Goal: Task Accomplishment & Management: Use online tool/utility

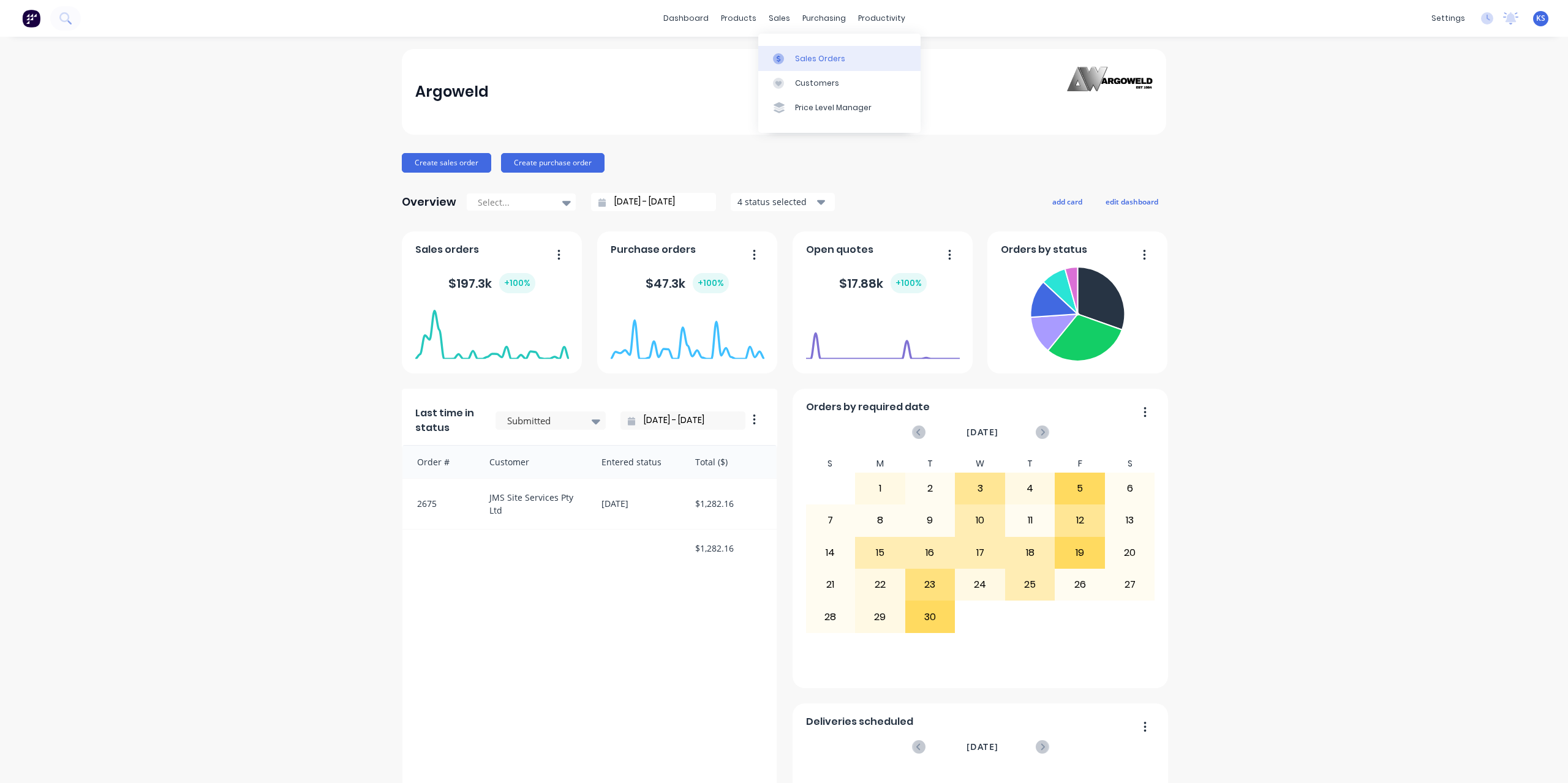
click at [814, 63] on div "Sales Orders" at bounding box center [820, 59] width 50 height 11
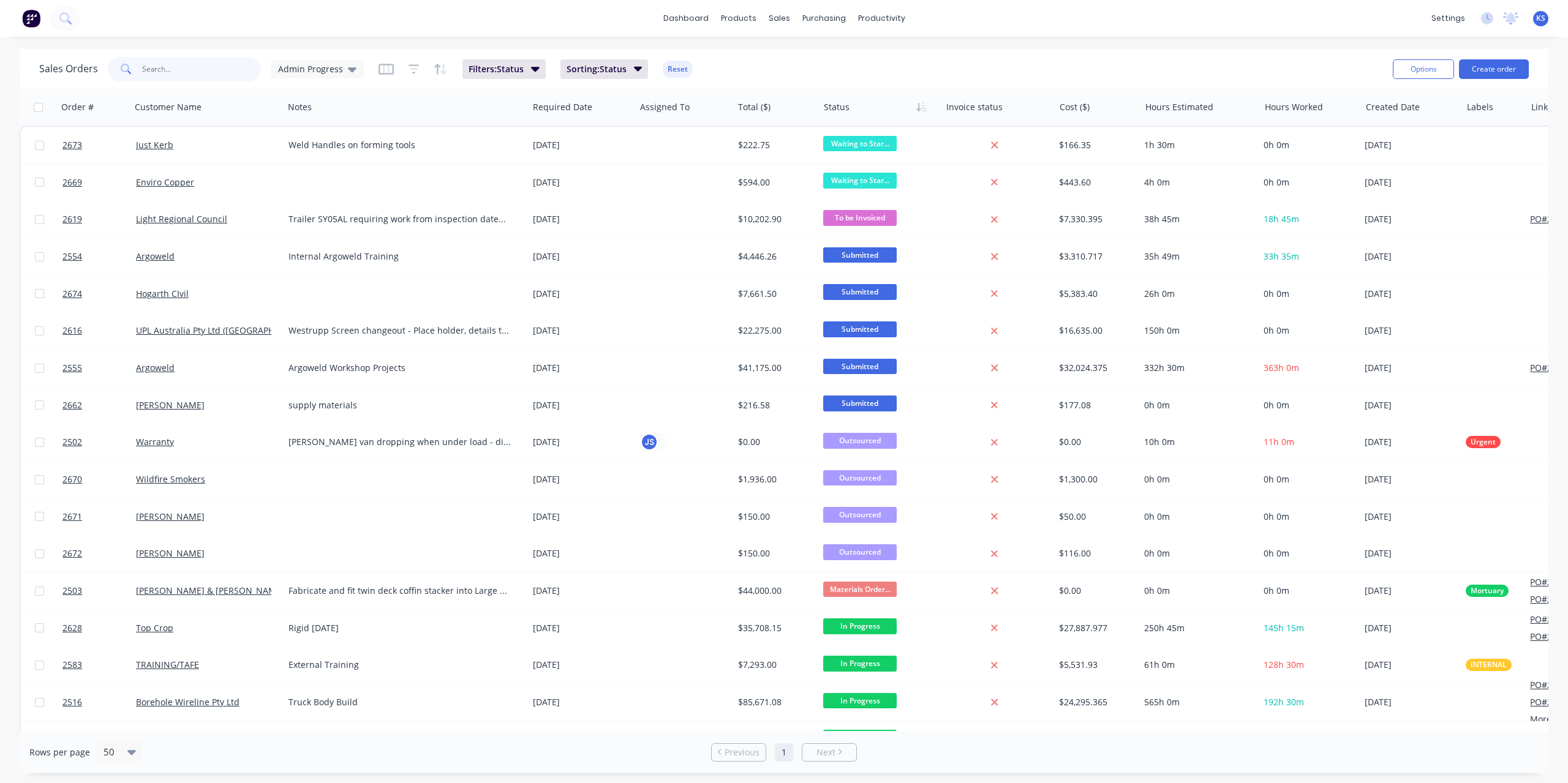
click at [169, 68] on input "text" at bounding box center [201, 69] width 119 height 25
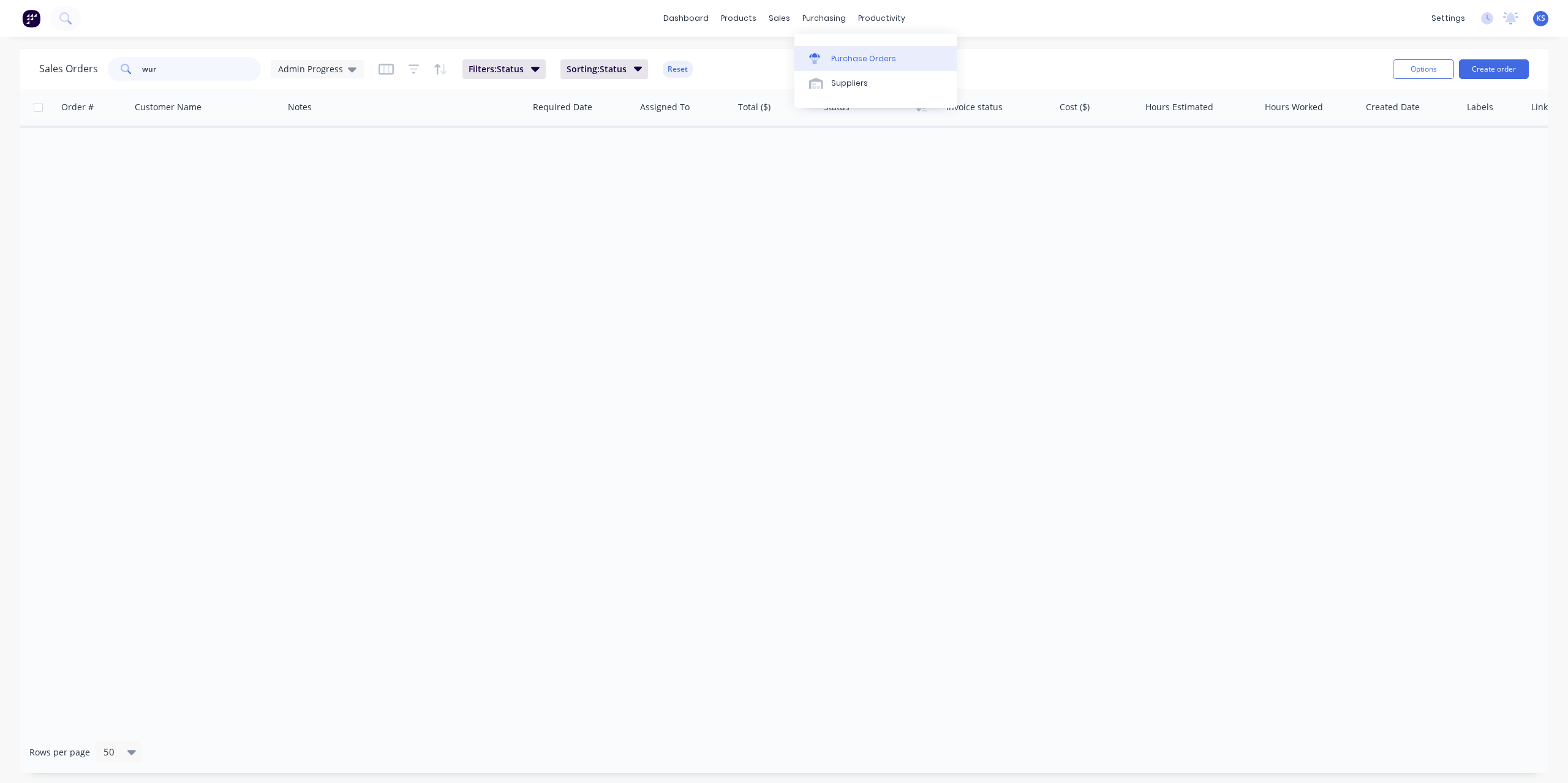
type input "wur"
click at [838, 51] on link "Purchase Orders" at bounding box center [875, 58] width 162 height 25
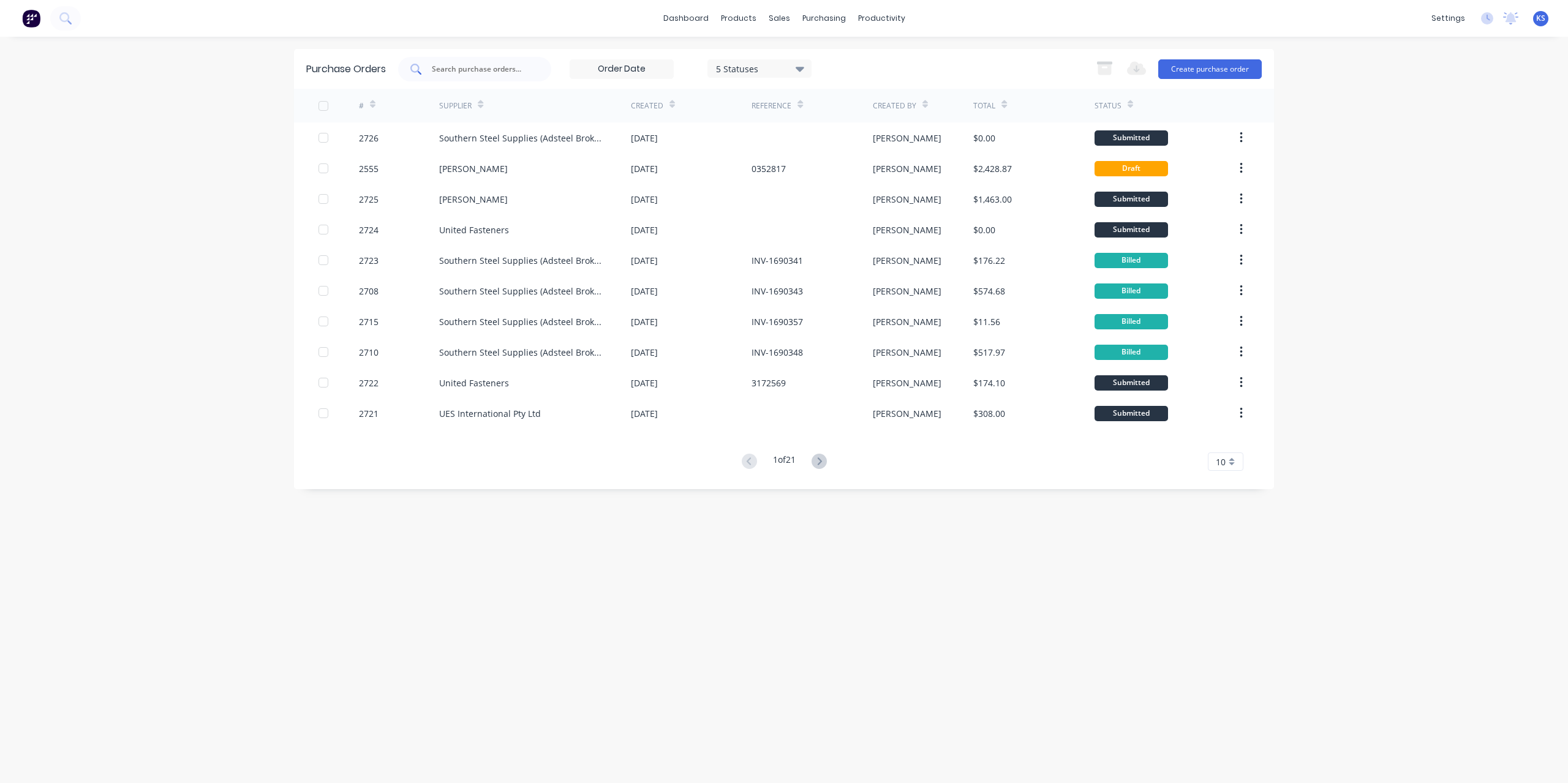
click at [442, 64] on input "text" at bounding box center [481, 69] width 101 height 12
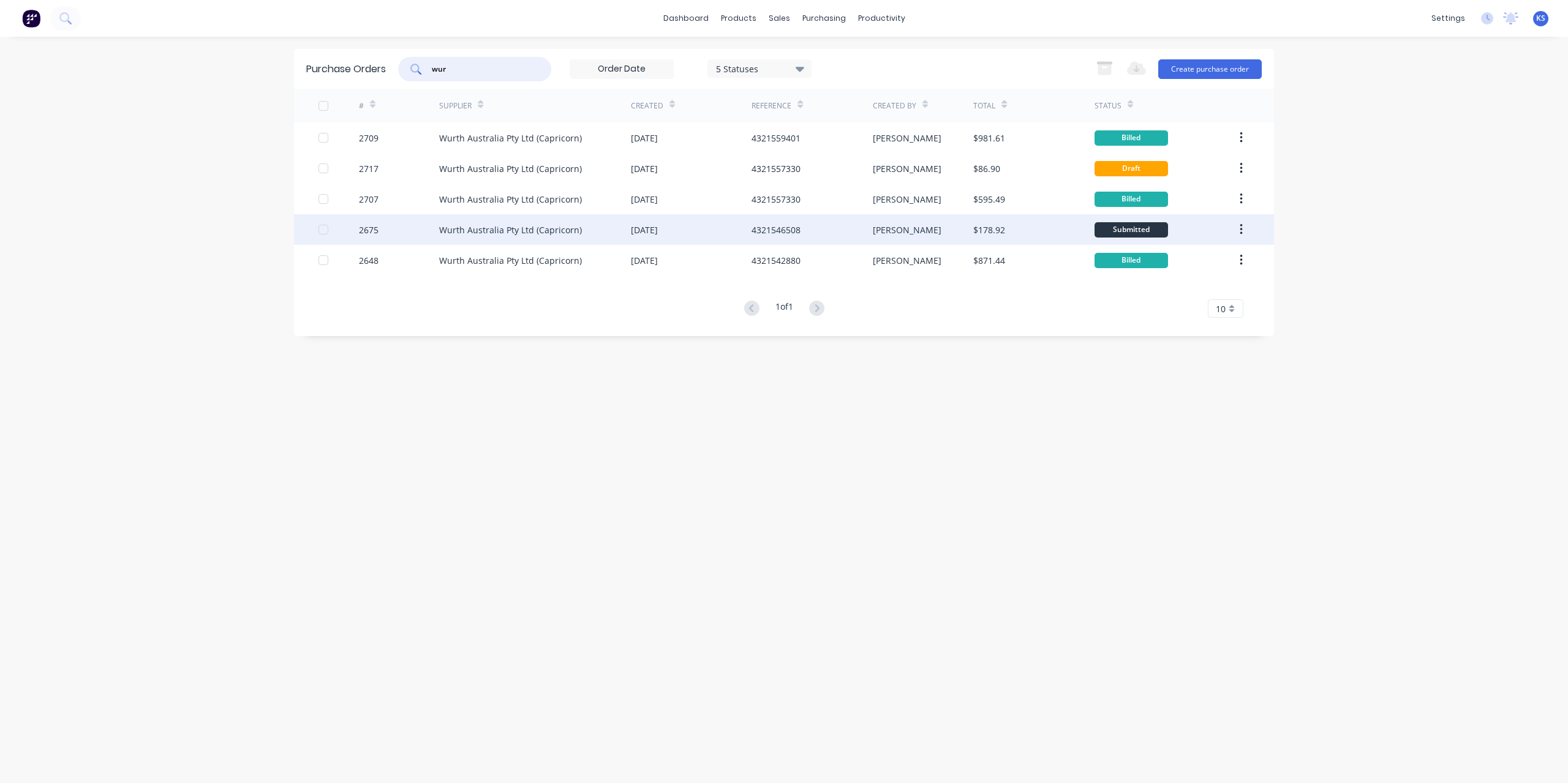
type input "wur"
click at [529, 222] on div "Wurth Australia Pty Ltd (Capricorn)" at bounding box center [535, 229] width 192 height 30
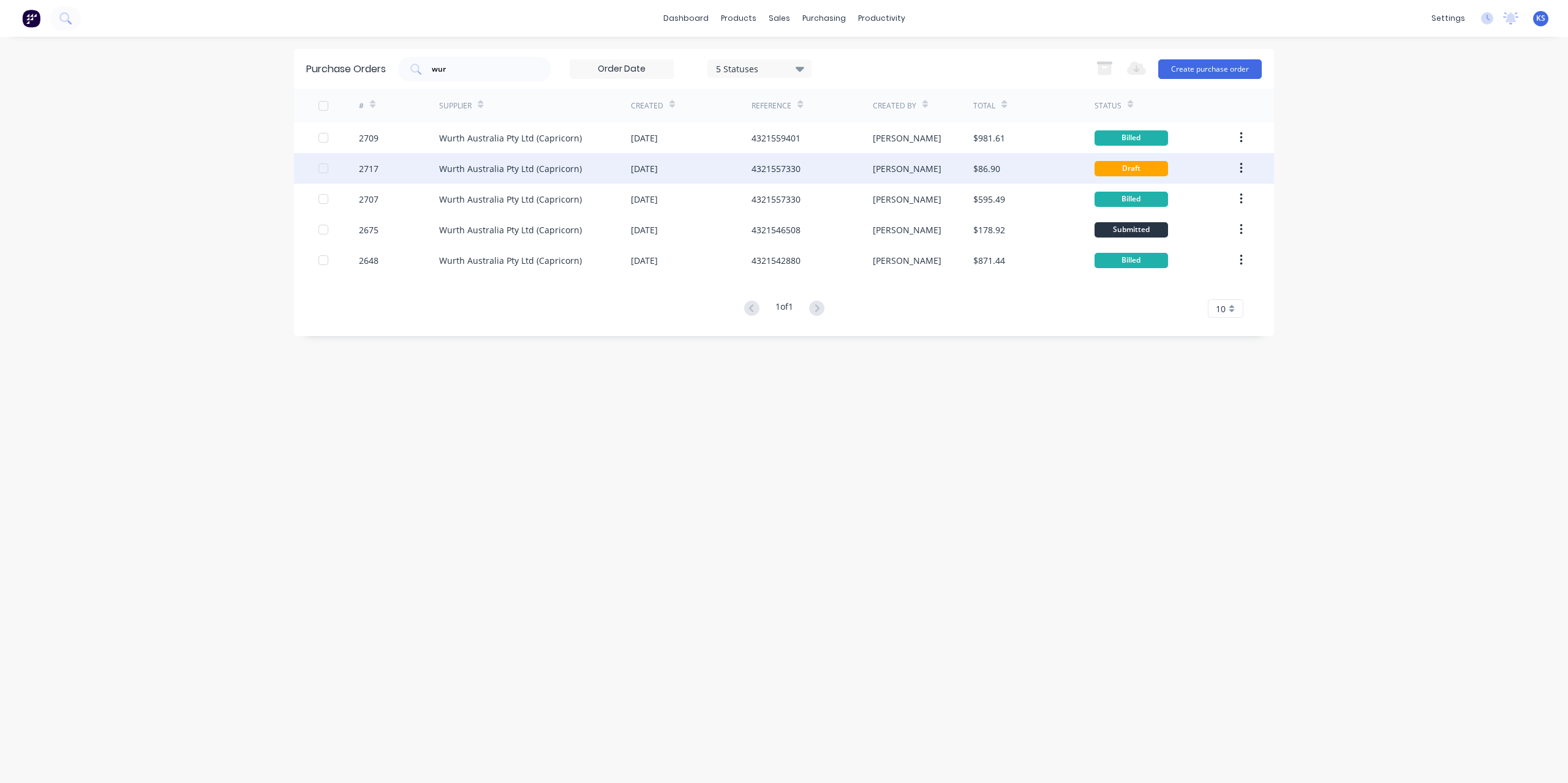
click at [528, 167] on div "Wurth Australia Pty Ltd (Capricorn)" at bounding box center [511, 169] width 143 height 13
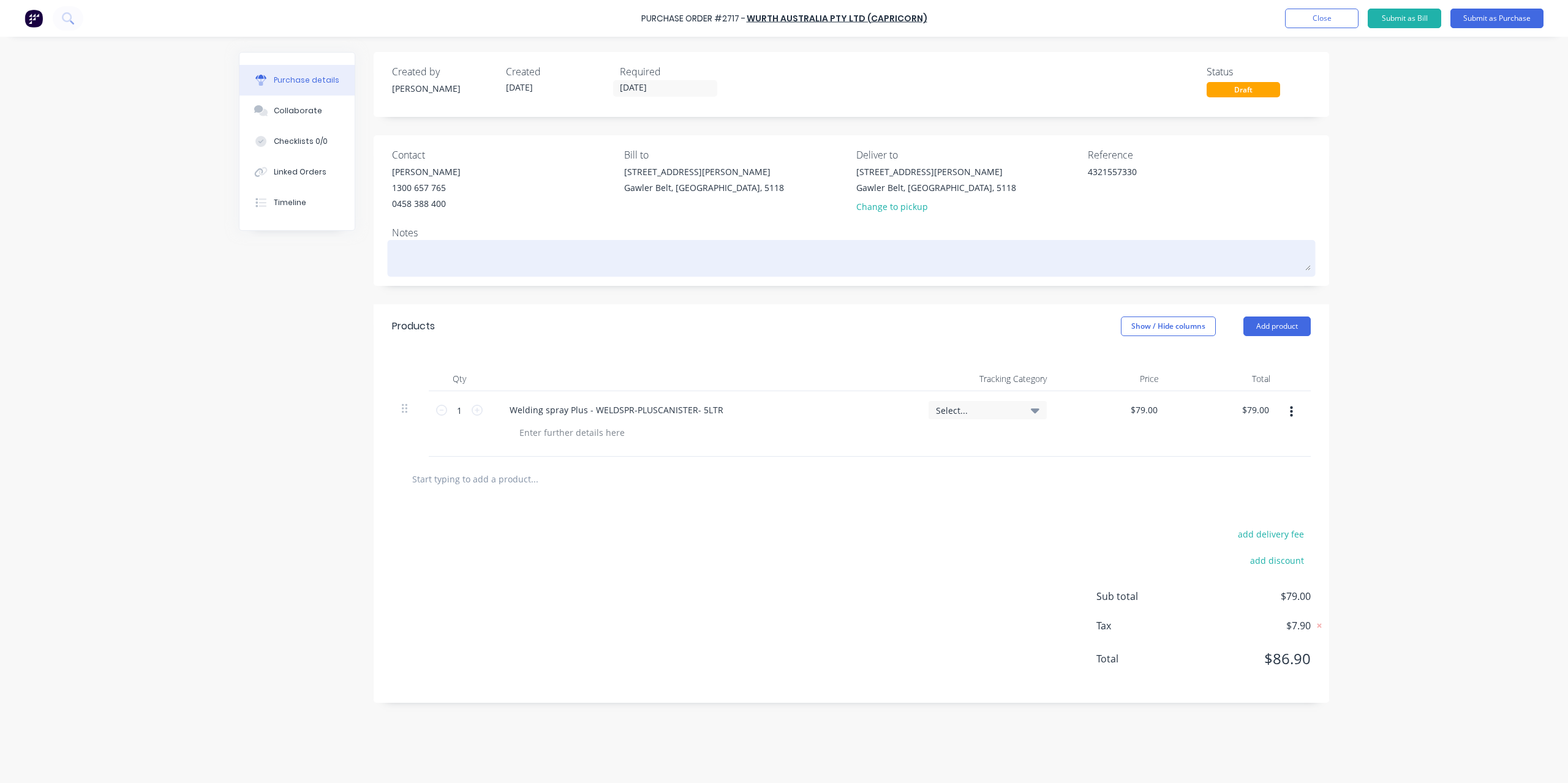
click at [416, 243] on div at bounding box center [852, 258] width 919 height 30
click at [414, 251] on textarea at bounding box center [852, 256] width 919 height 27
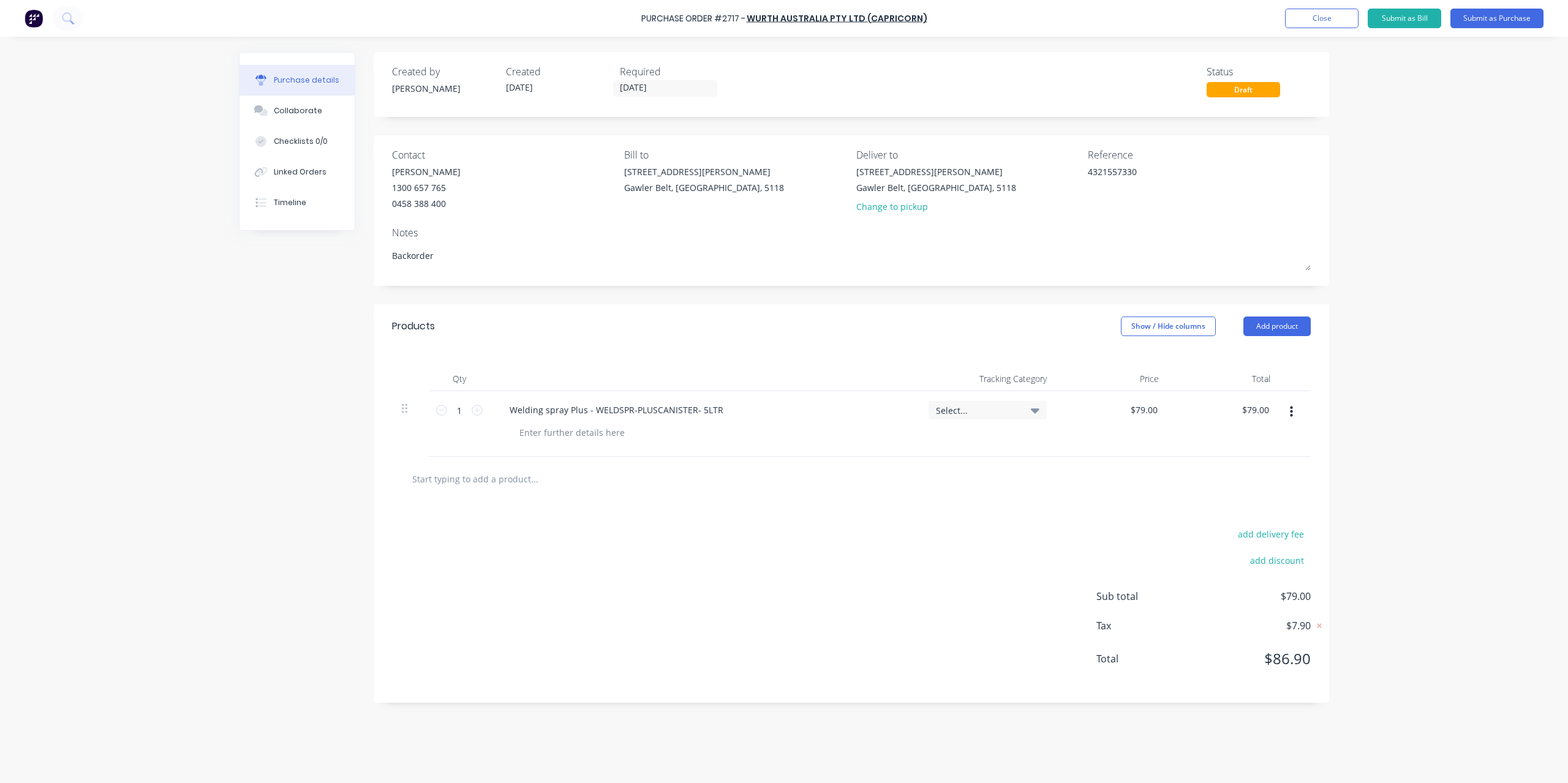
type textarea "Backorder"
click at [1478, 27] on div "Purchase Order #2717 - Wurth Australia Pty Ltd (Capricorn) Add product Close Su…" at bounding box center [784, 18] width 1568 height 37
click at [1482, 27] on div "Purchase Order #2717 - Wurth Australia Pty Ltd (Capricorn) Add product Close Su…" at bounding box center [784, 18] width 1568 height 37
click at [1488, 22] on button "Submit as Purchase" at bounding box center [1497, 18] width 94 height 20
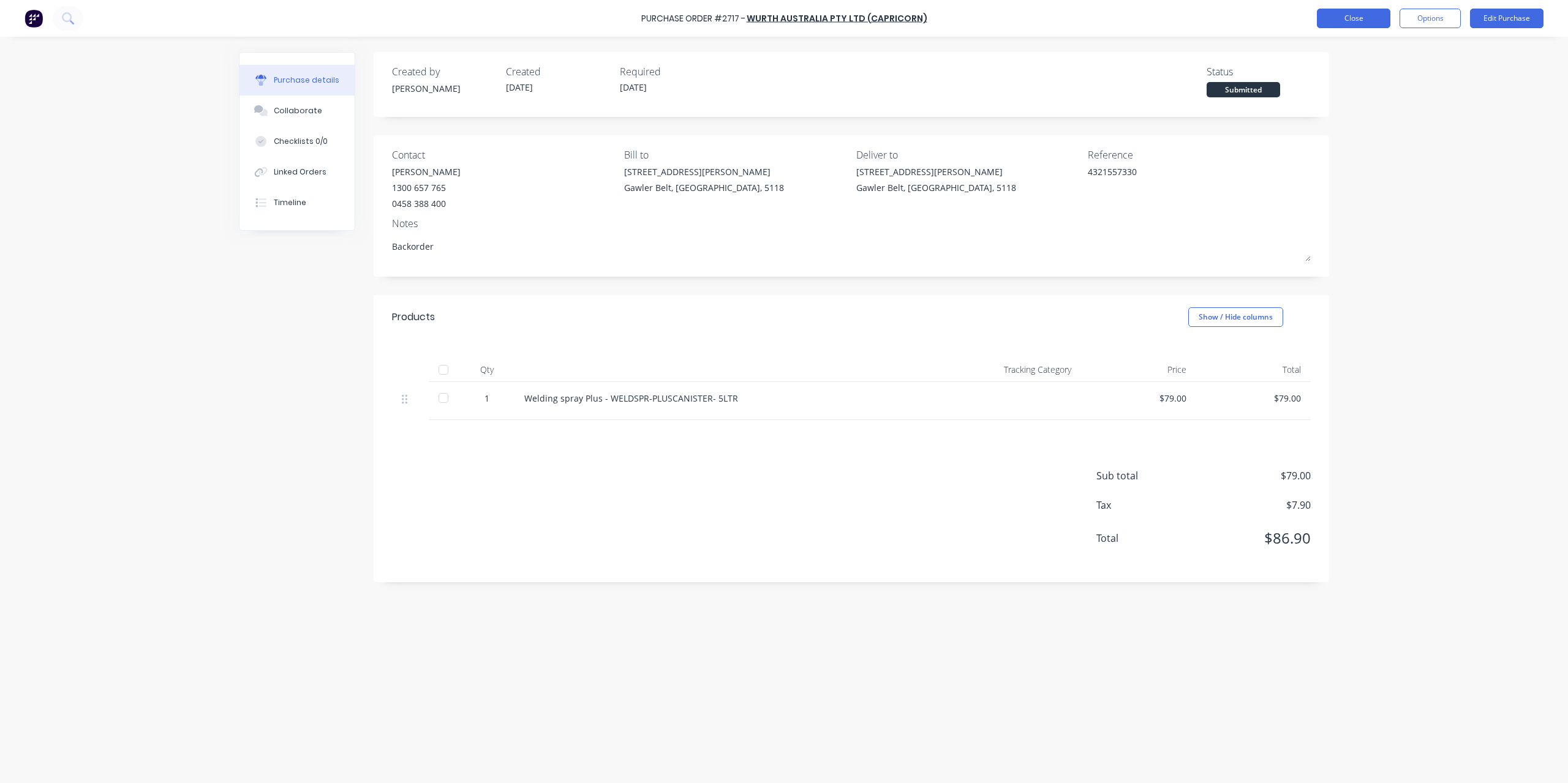
click at [1355, 17] on button "Close" at bounding box center [1354, 18] width 74 height 20
